Goal: Task Accomplishment & Management: Use online tool/utility

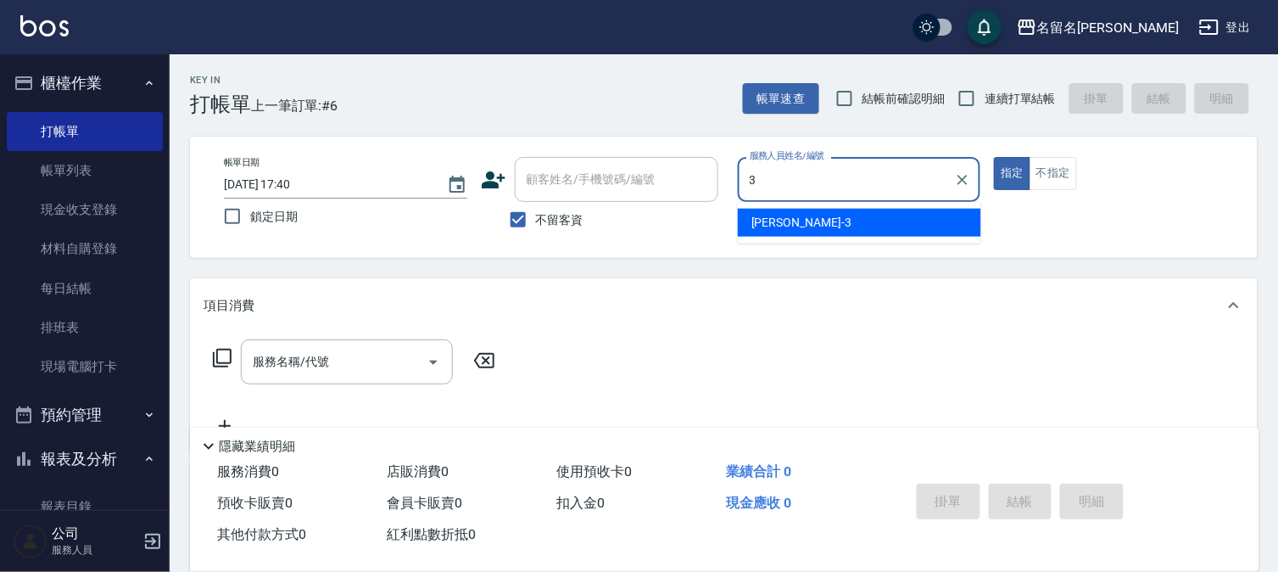
type input "[PERSON_NAME]-3"
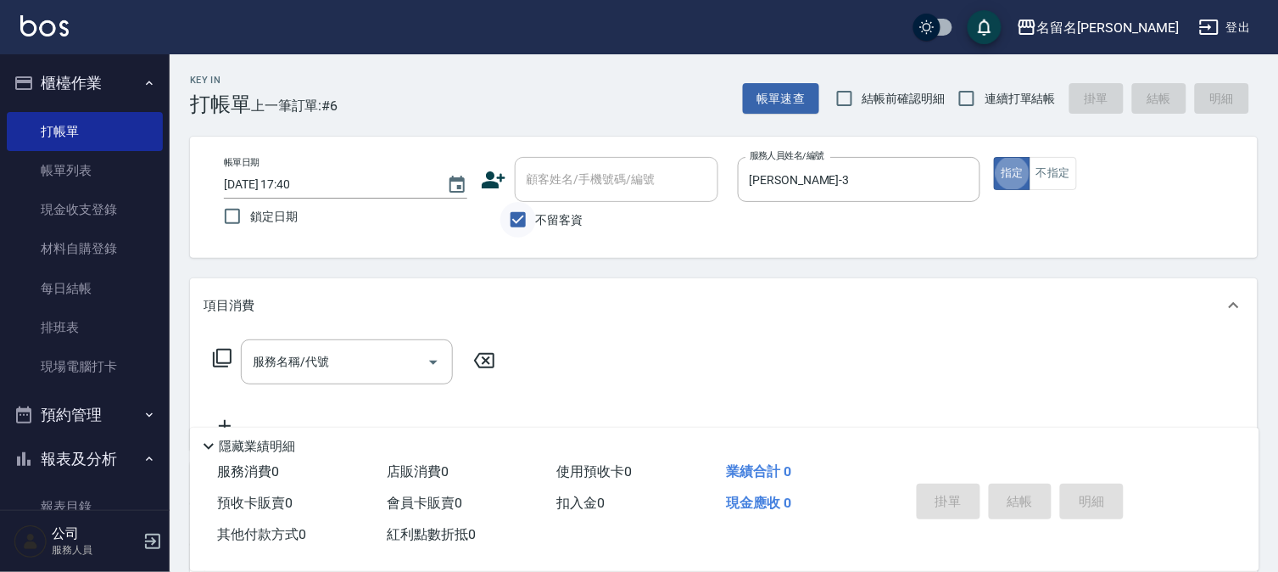
type button "true"
click at [357, 350] on input "服務名稱/代號" at bounding box center [334, 362] width 171 height 30
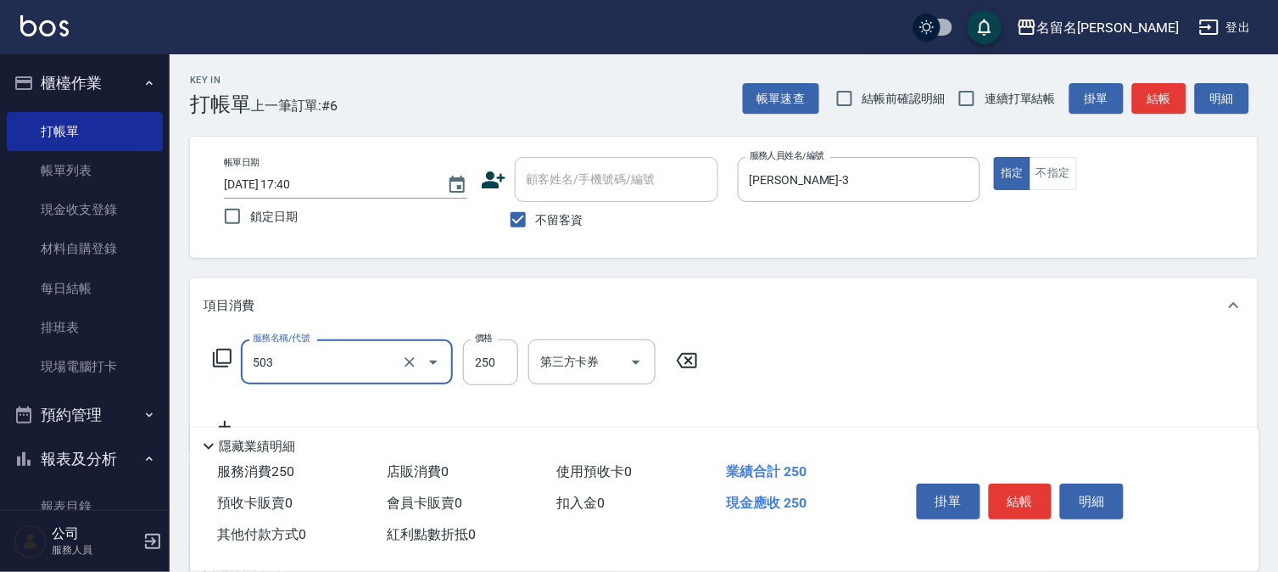
type input "指定洗髮(503)"
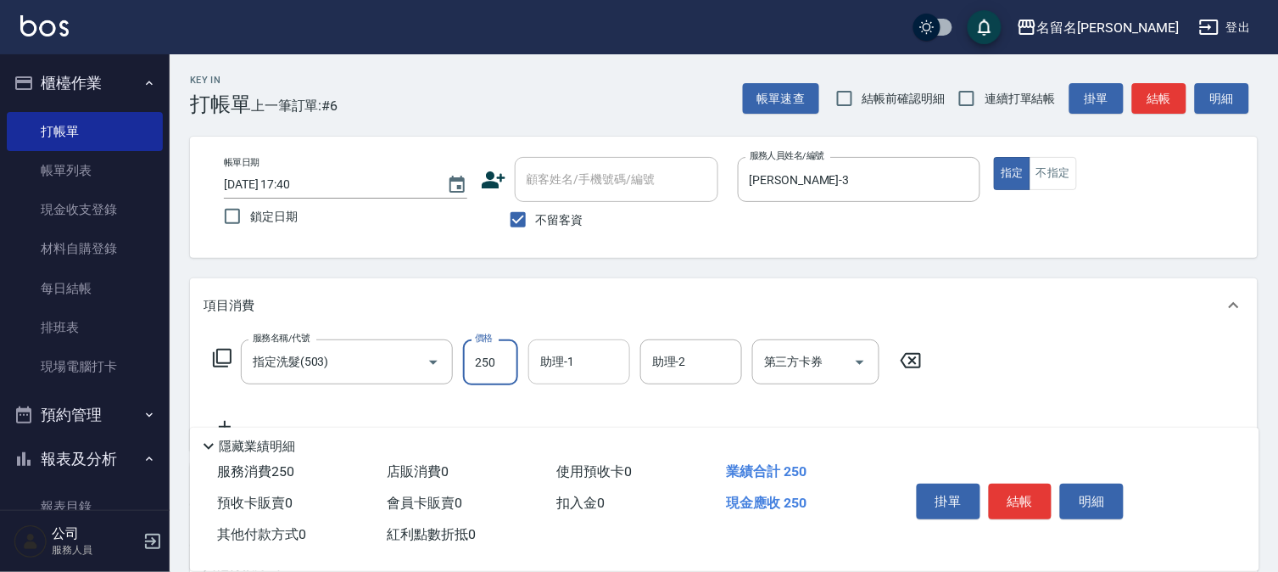
click at [590, 361] on input "助理-1" at bounding box center [579, 362] width 87 height 30
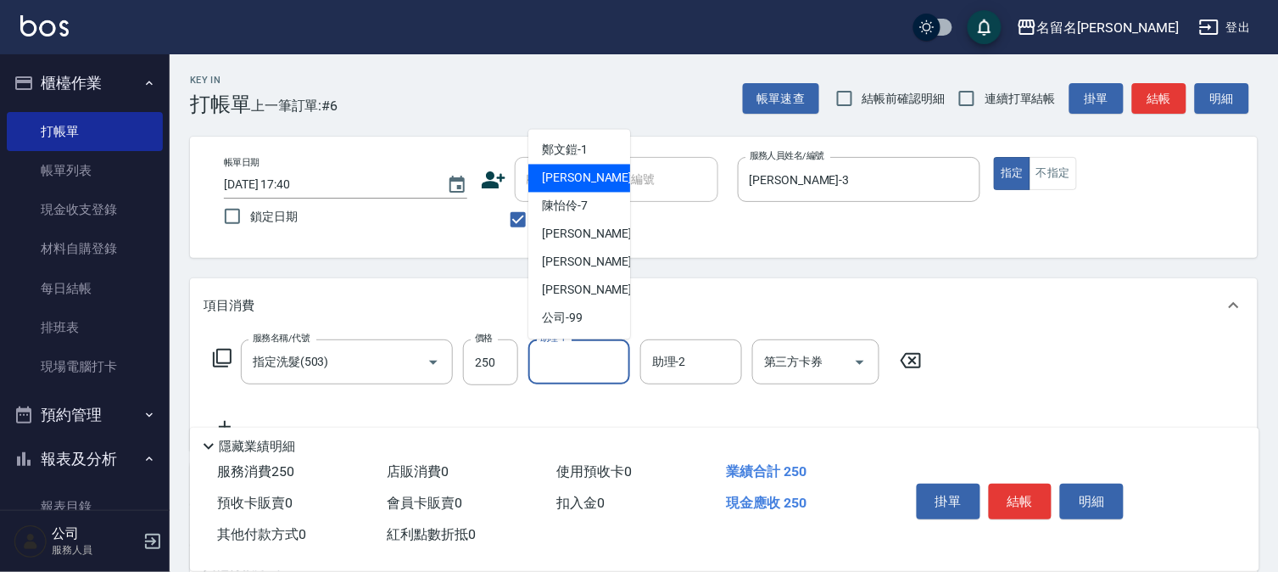
click at [591, 171] on div "[PERSON_NAME]-3" at bounding box center [580, 179] width 102 height 28
type input "[PERSON_NAME]-3"
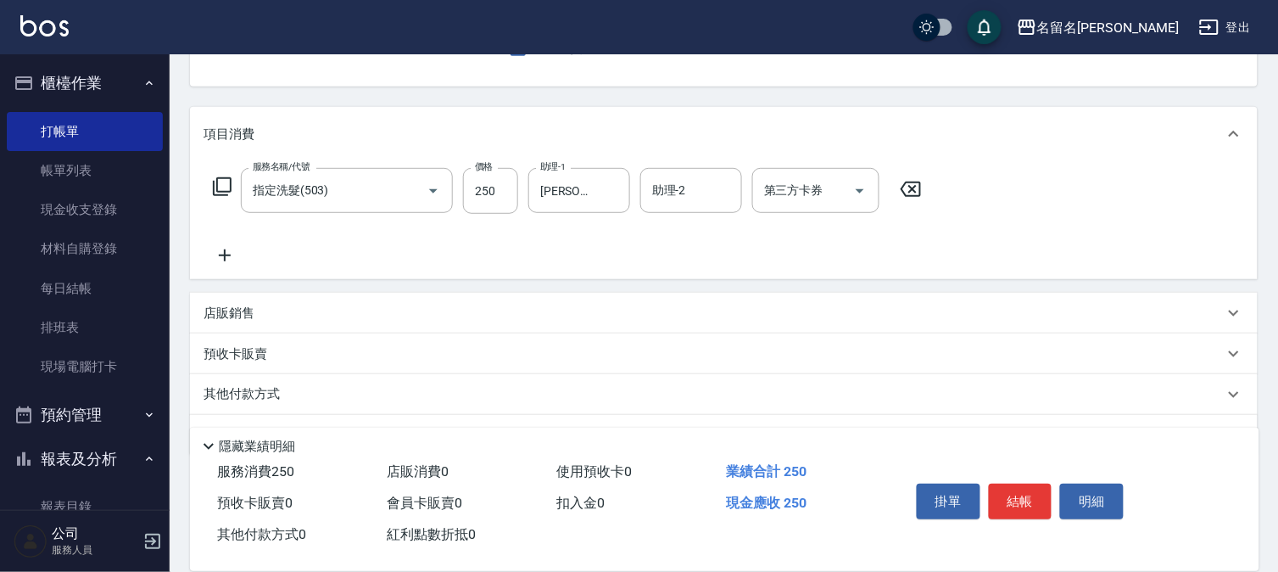
drag, startPoint x: 497, startPoint y: 255, endPoint x: 433, endPoint y: 252, distance: 64.5
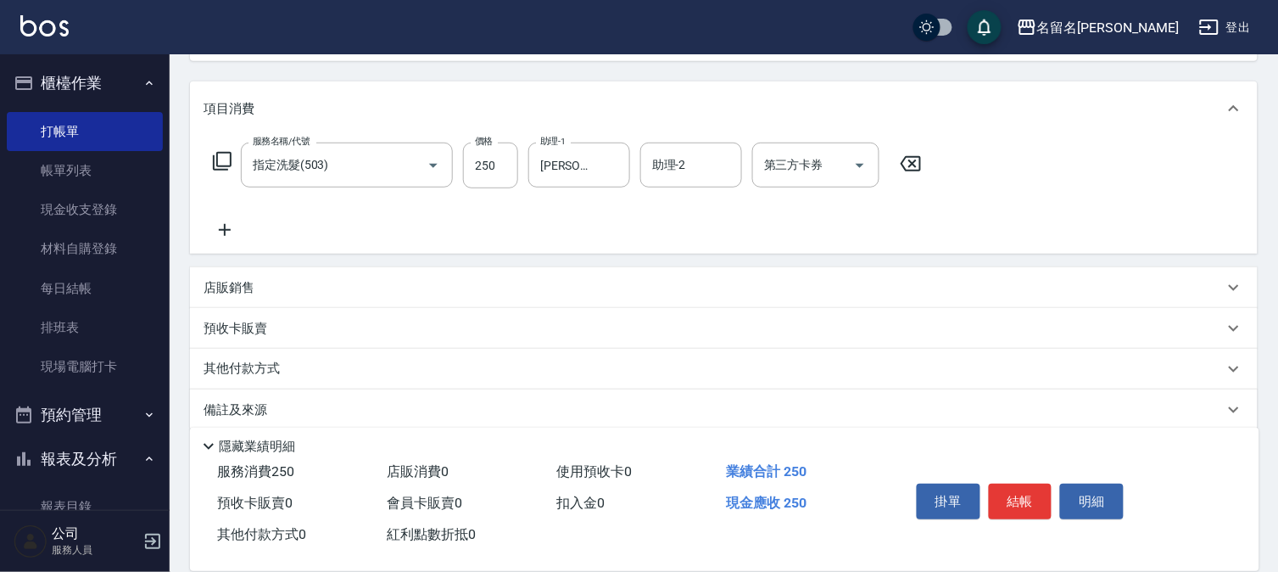
scroll to position [215, 0]
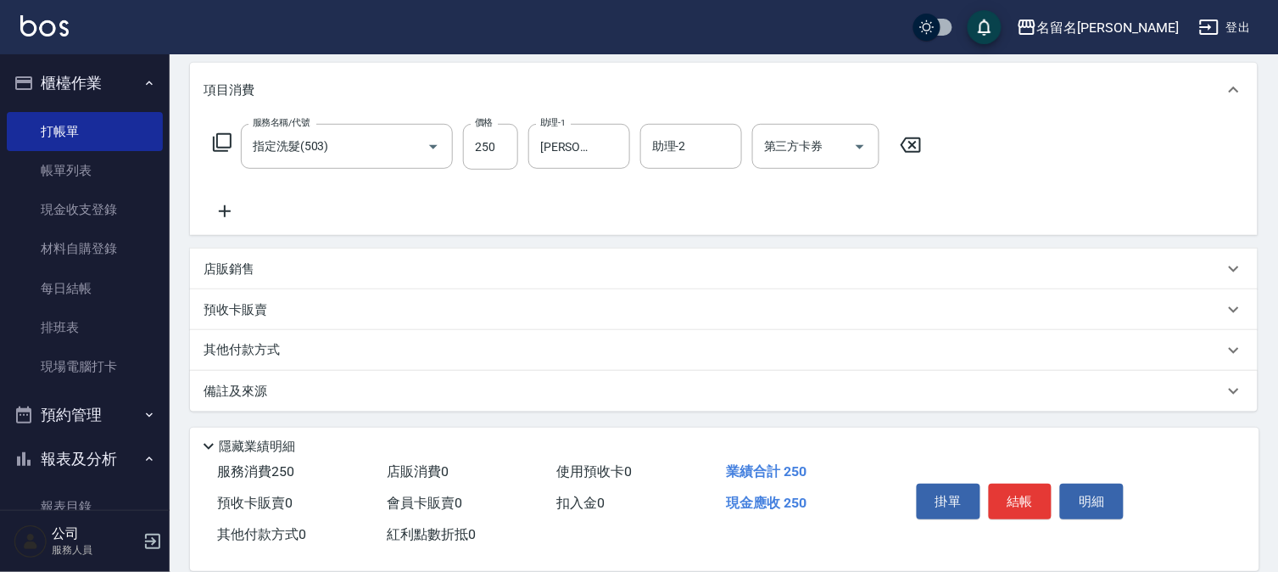
drag, startPoint x: 433, startPoint y: 252, endPoint x: 225, endPoint y: 204, distance: 213.2
click at [225, 204] on icon at bounding box center [225, 211] width 42 height 20
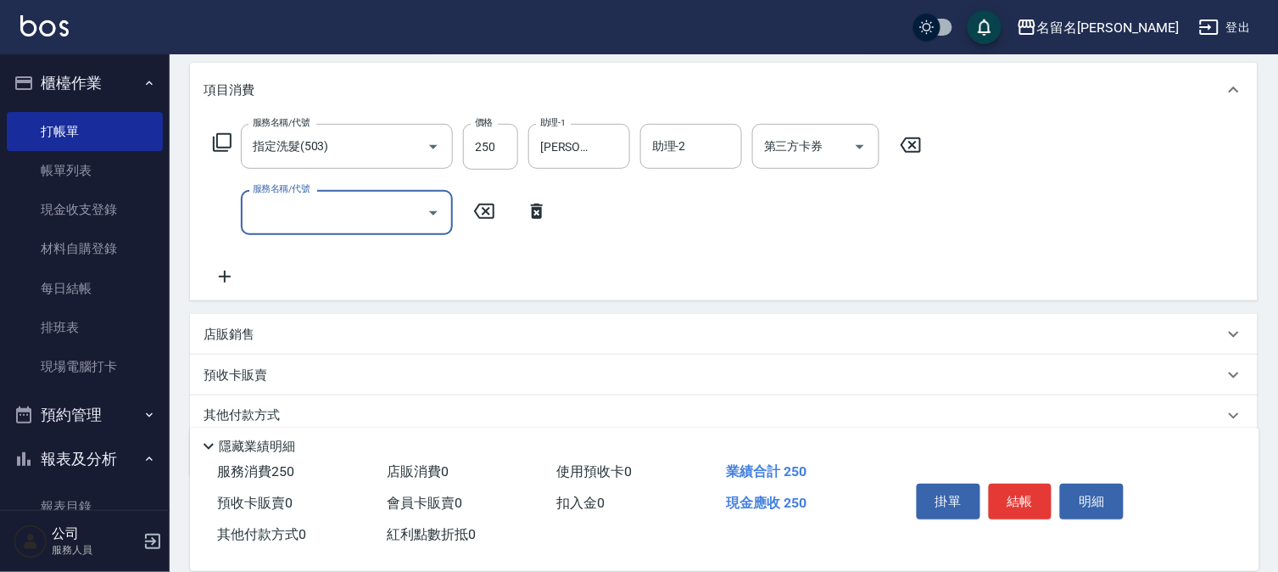
click at [223, 204] on div "服務名稱/代號 服務名稱/代號" at bounding box center [381, 212] width 355 height 45
click at [257, 215] on input "服務名稱/代號" at bounding box center [334, 213] width 171 height 30
type input "P.S洗髮(501)"
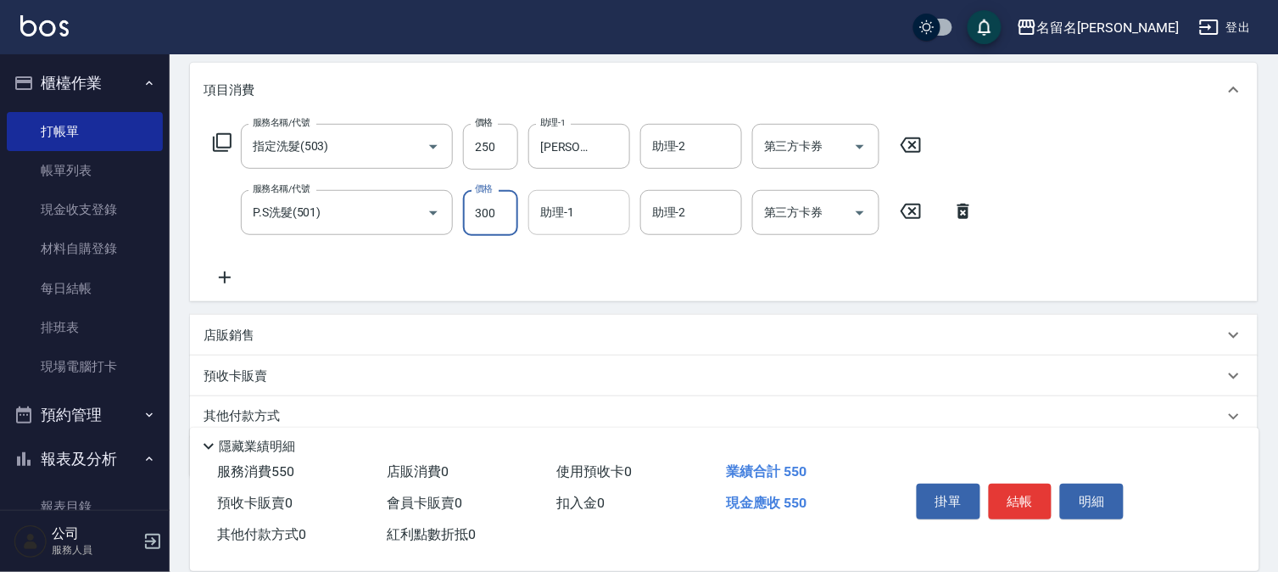
type input "300"
click at [585, 207] on input "助理-1" at bounding box center [579, 213] width 87 height 30
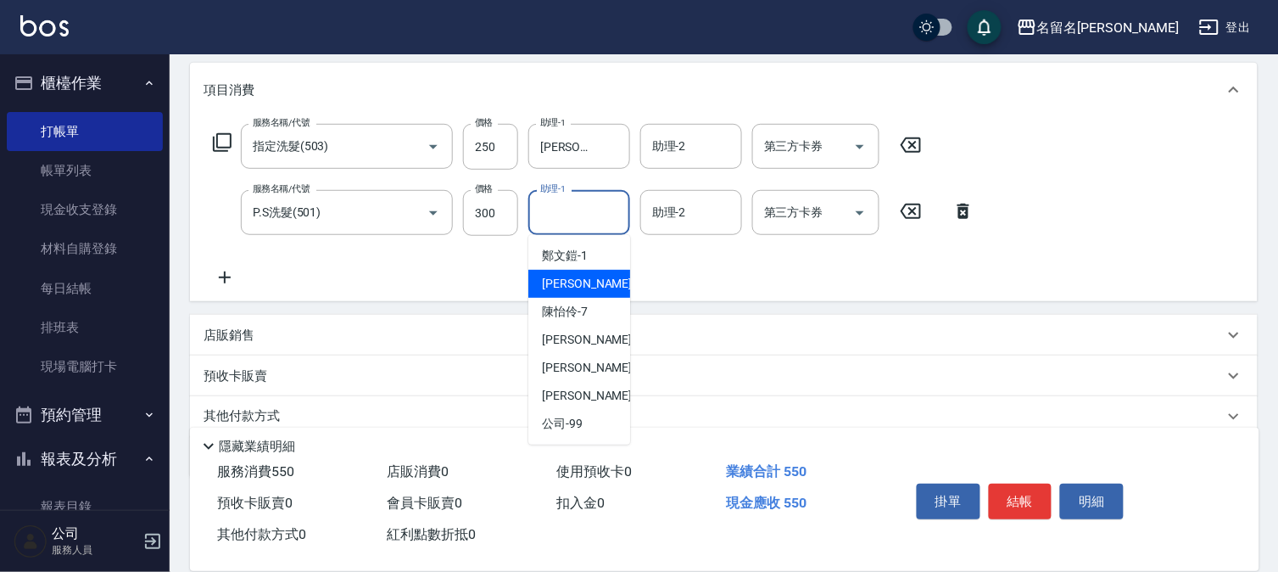
click at [568, 280] on span "[PERSON_NAME]-3" at bounding box center [592, 284] width 100 height 18
type input "[PERSON_NAME]-3"
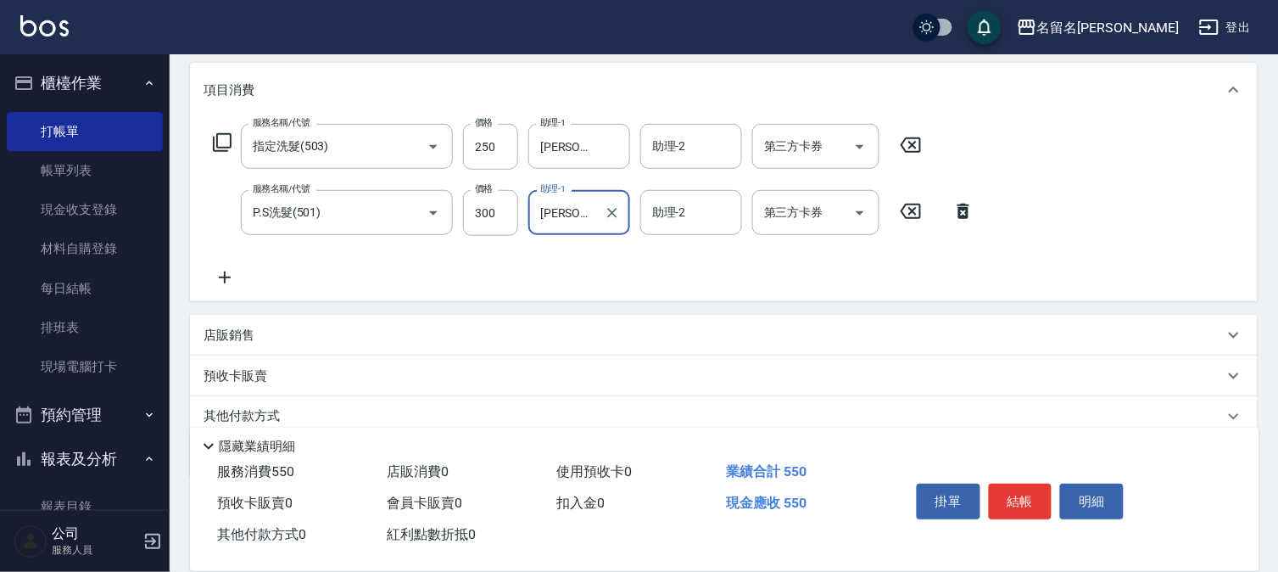
drag, startPoint x: 1004, startPoint y: 490, endPoint x: 982, endPoint y: 490, distance: 22.9
click at [1002, 490] on button "結帳" at bounding box center [1021, 502] width 64 height 36
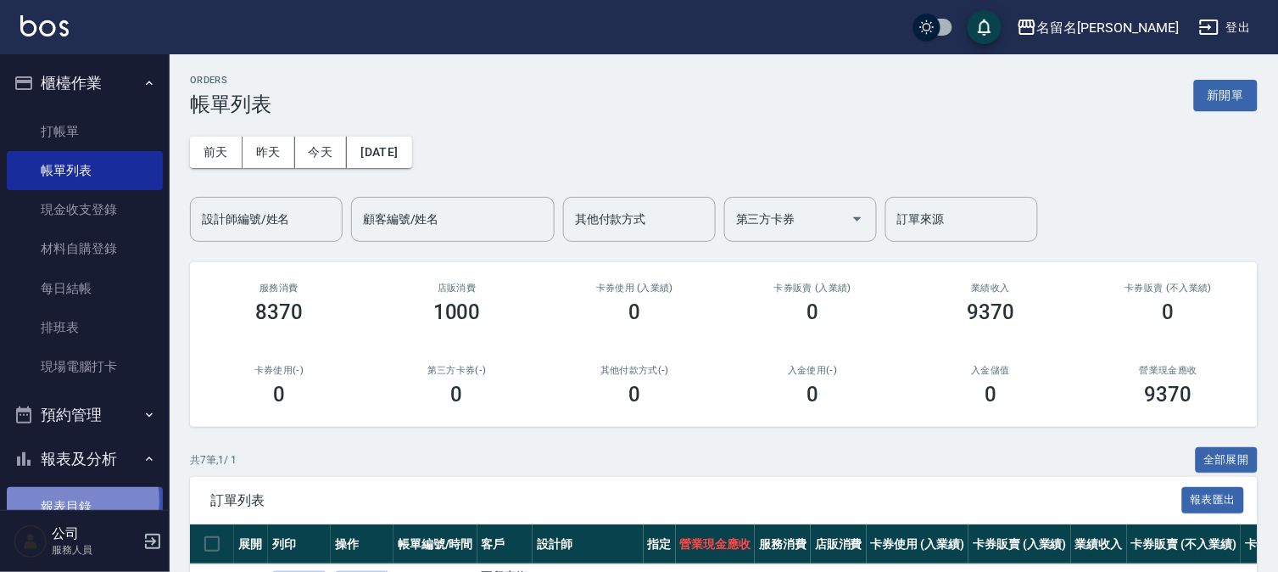
click at [68, 501] on link "報表目錄" at bounding box center [85, 506] width 156 height 39
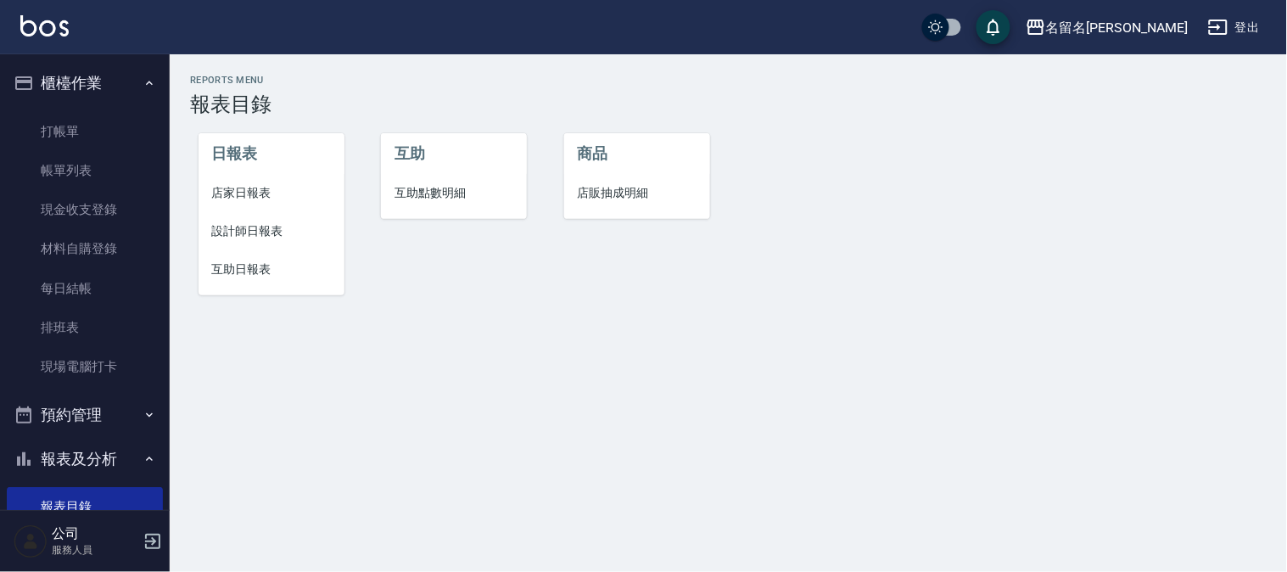
click at [251, 190] on span "店家日報表" at bounding box center [271, 193] width 119 height 18
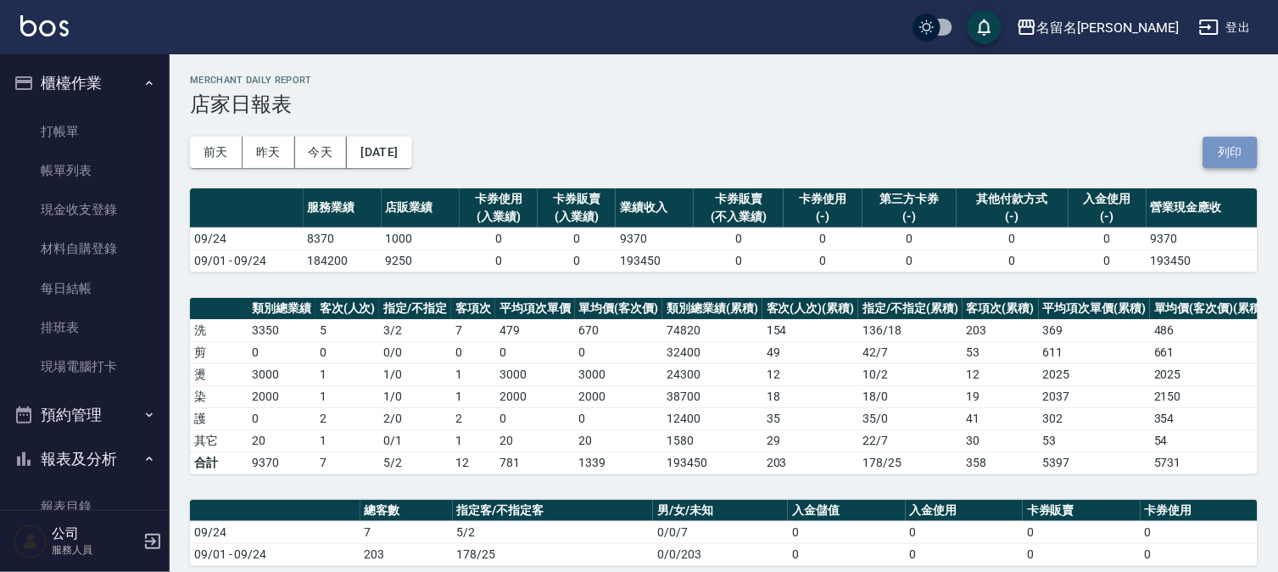
click at [1245, 149] on button "列印" at bounding box center [1231, 152] width 54 height 31
click at [92, 495] on link "報表目錄" at bounding box center [85, 506] width 156 height 39
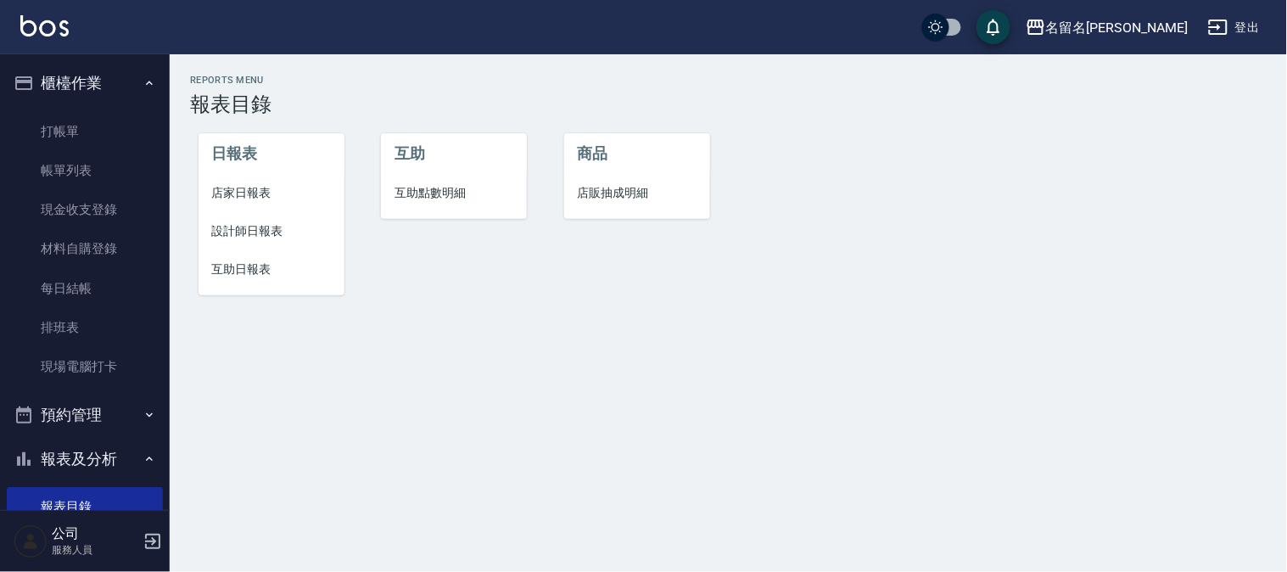
click at [229, 238] on span "設計師日報表" at bounding box center [271, 231] width 119 height 18
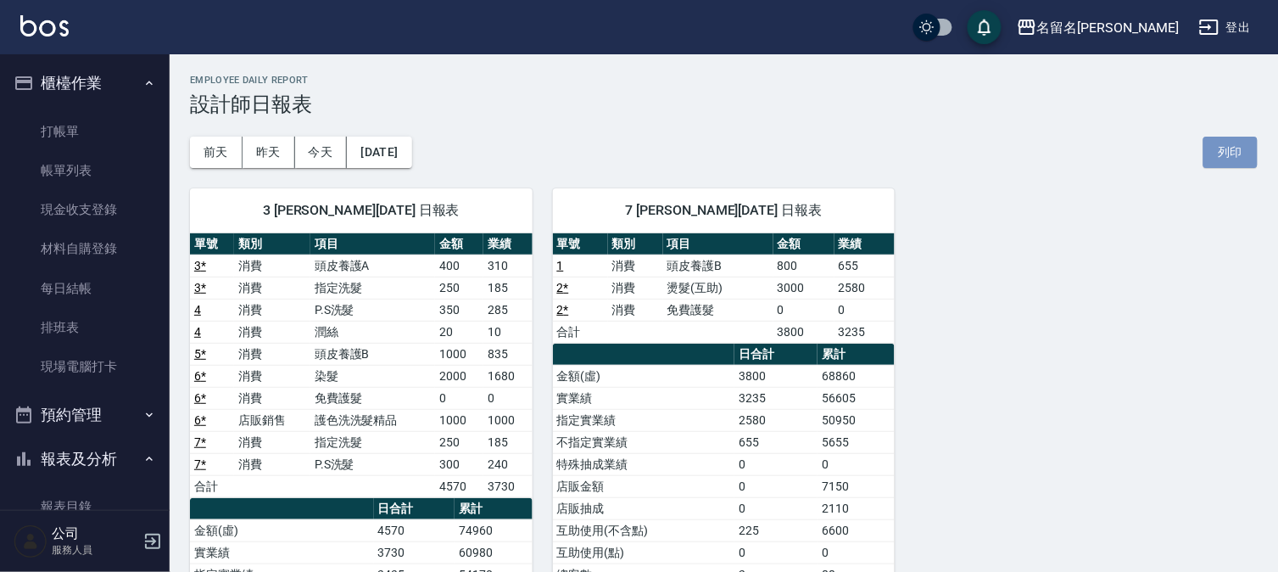
drag, startPoint x: 1243, startPoint y: 137, endPoint x: 971, endPoint y: 498, distance: 451.3
click at [1240, 137] on button "列印" at bounding box center [1231, 152] width 54 height 31
click at [61, 499] on link "報表目錄" at bounding box center [85, 506] width 156 height 39
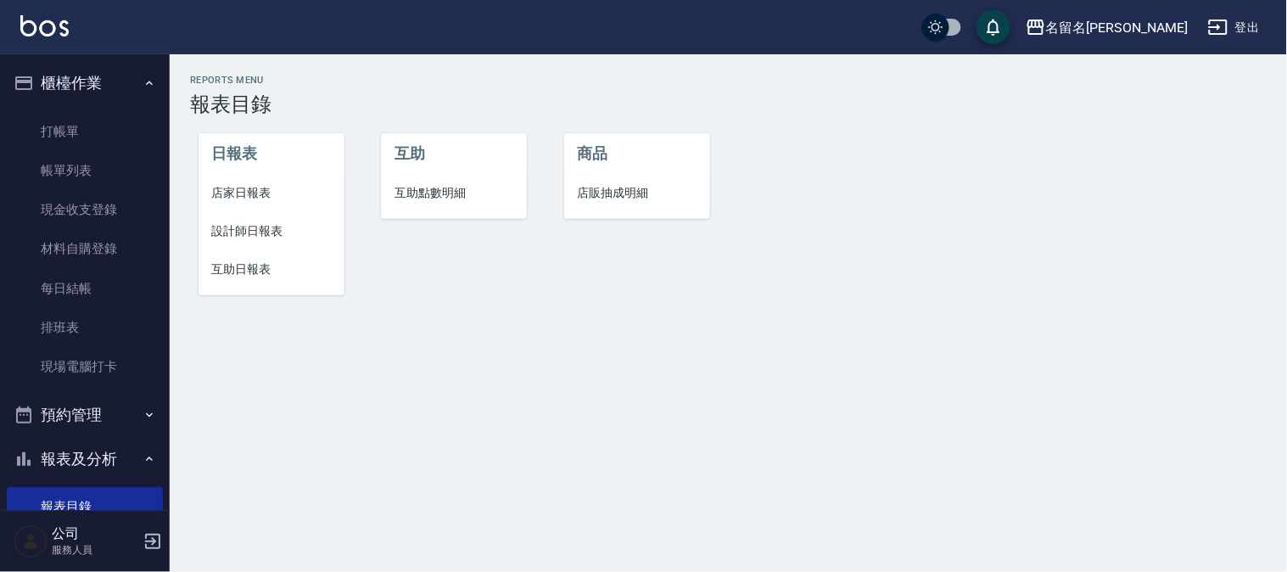
click at [238, 275] on span "互助日報表" at bounding box center [271, 269] width 119 height 18
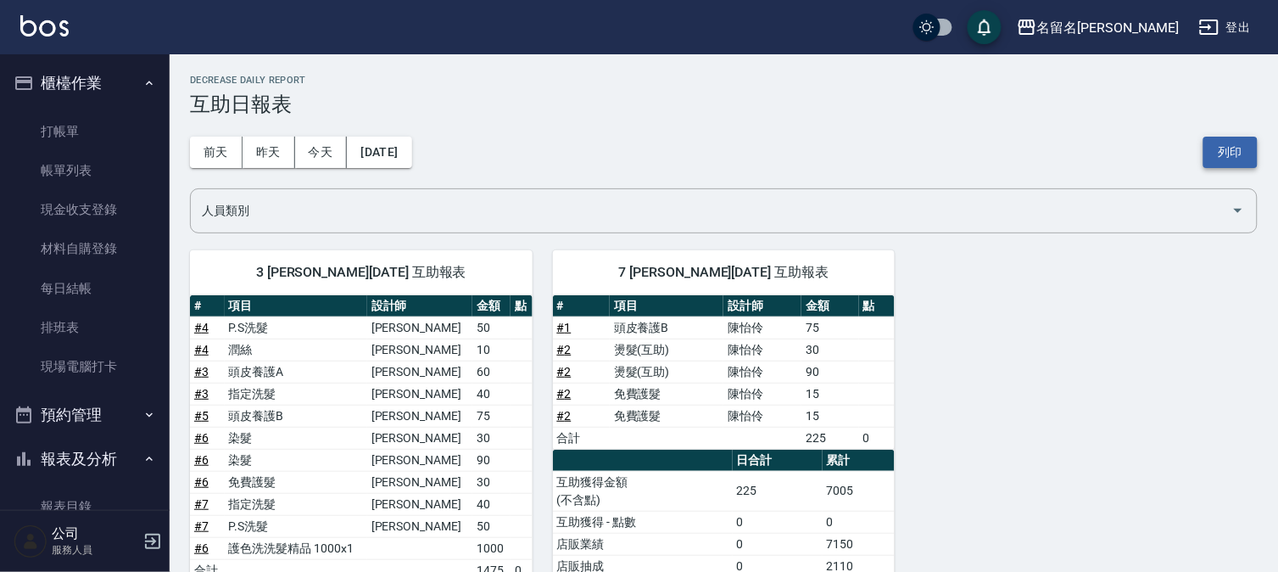
click at [1214, 145] on button "列印" at bounding box center [1231, 152] width 54 height 31
